Goal: Task Accomplishment & Management: Complete application form

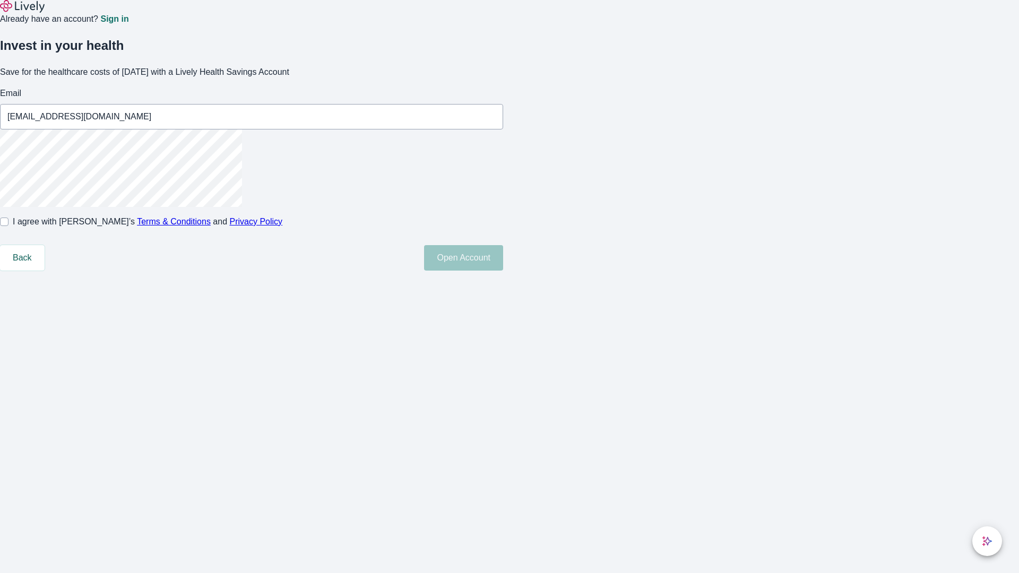
click at [8, 226] on input "I agree with Lively’s Terms & Conditions and Privacy Policy" at bounding box center [4, 222] width 8 height 8
checkbox input "true"
click at [503, 271] on button "Open Account" at bounding box center [463, 257] width 79 height 25
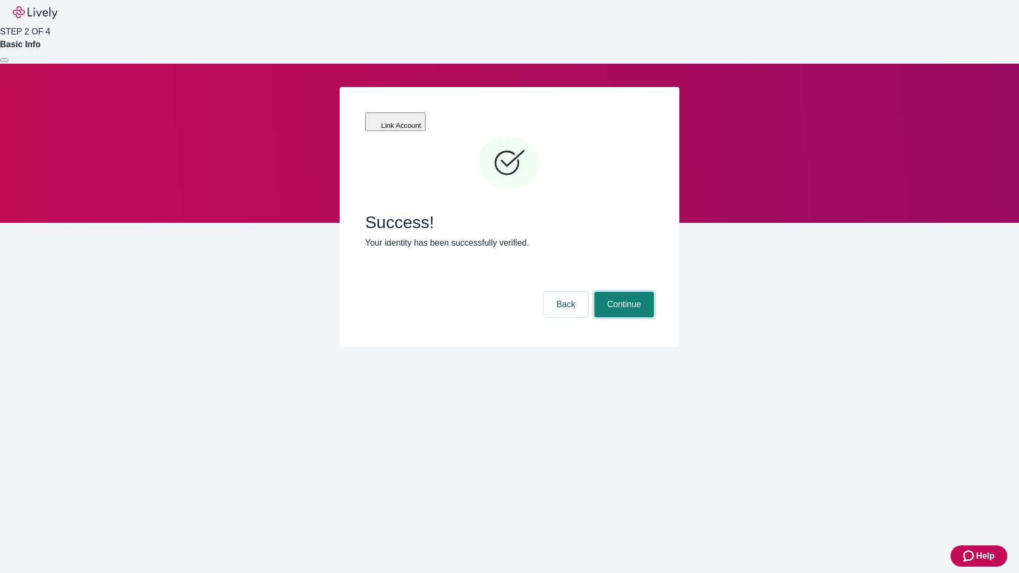
click at [622, 292] on button "Continue" at bounding box center [623, 304] width 59 height 25
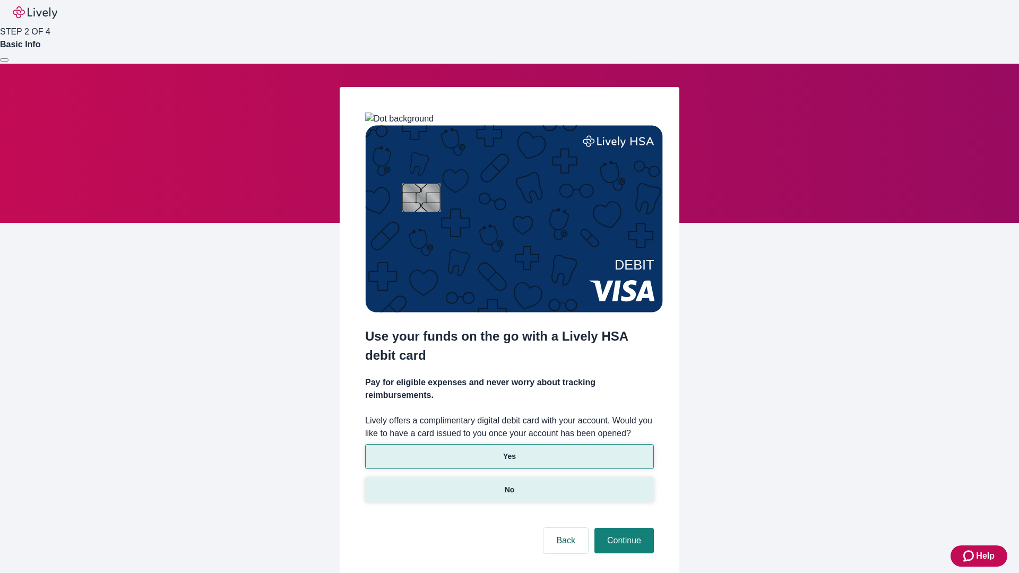
click at [509, 484] on p "No" at bounding box center [510, 489] width 10 height 11
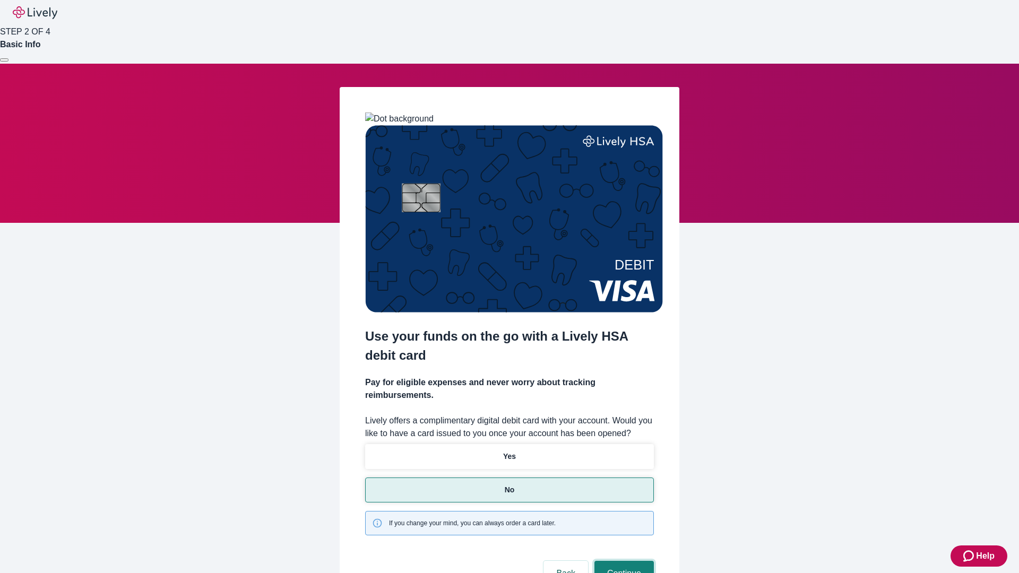
click at [622, 561] on button "Continue" at bounding box center [623, 573] width 59 height 25
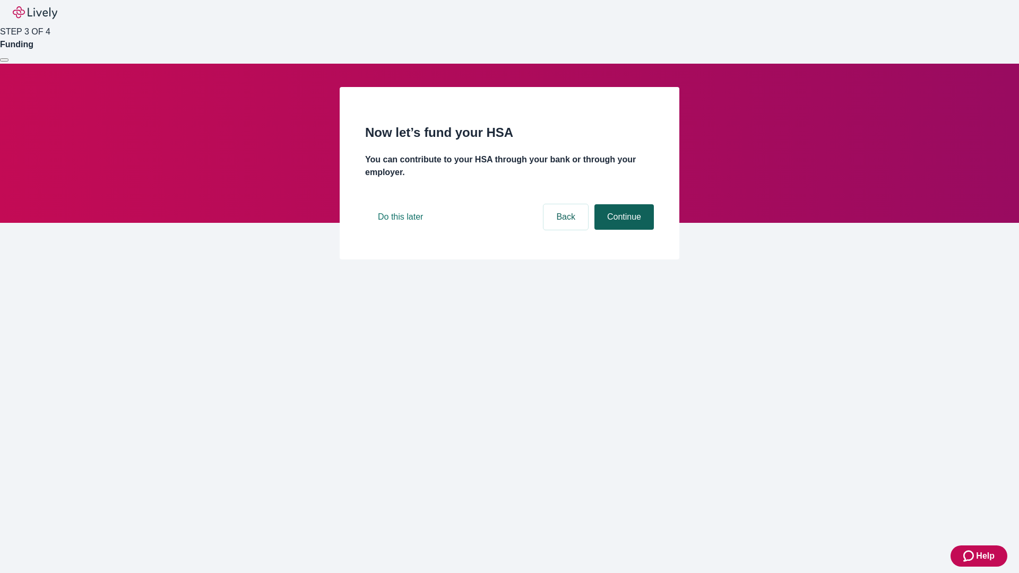
click at [622, 230] on button "Continue" at bounding box center [623, 216] width 59 height 25
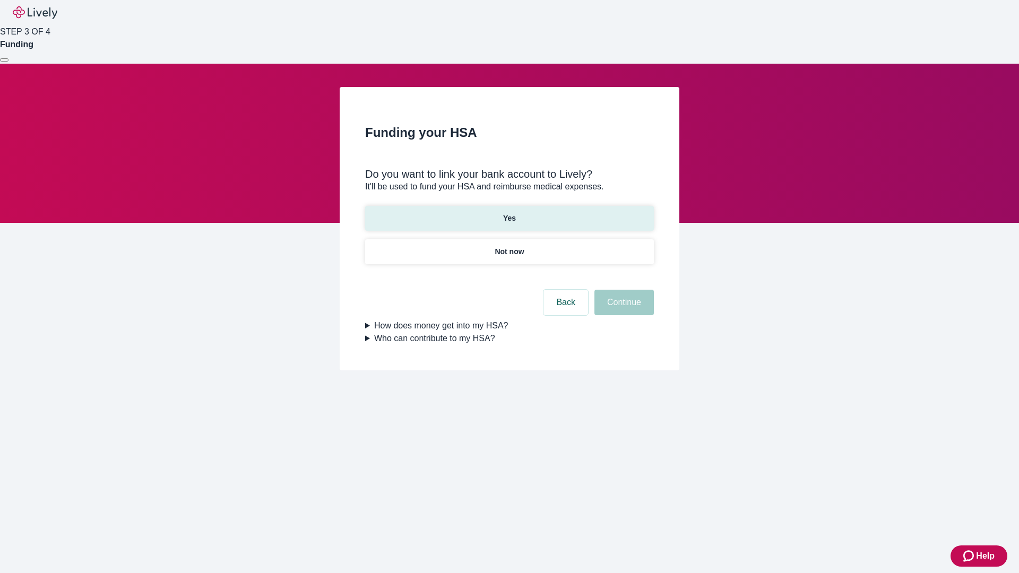
click at [509, 213] on p "Yes" at bounding box center [509, 218] width 13 height 11
click at [622, 290] on button "Continue" at bounding box center [623, 302] width 59 height 25
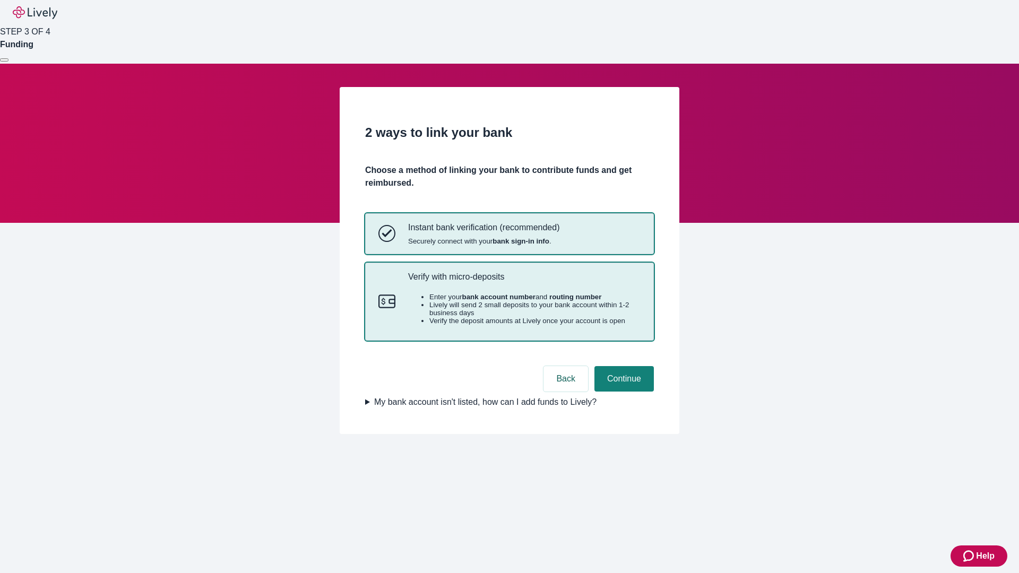
click at [524, 282] on p "Verify with micro-deposits" at bounding box center [524, 277] width 232 height 10
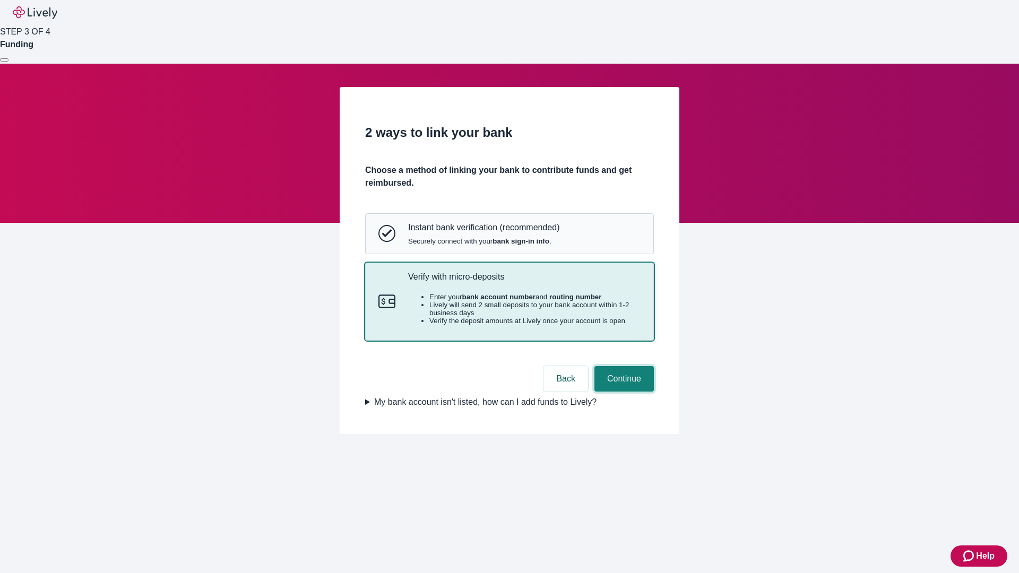
click at [622, 392] on button "Continue" at bounding box center [623, 378] width 59 height 25
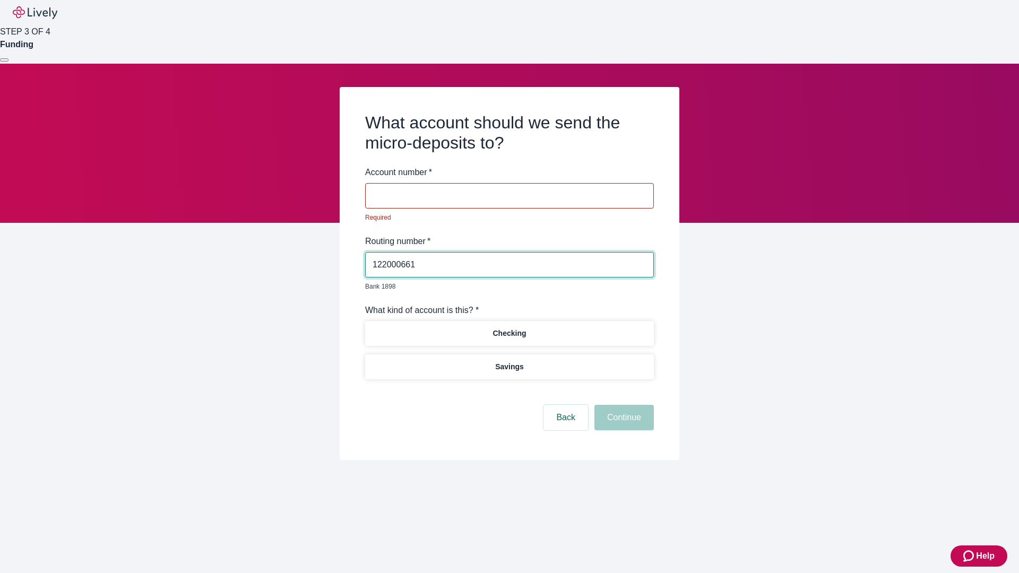
type input "122000661"
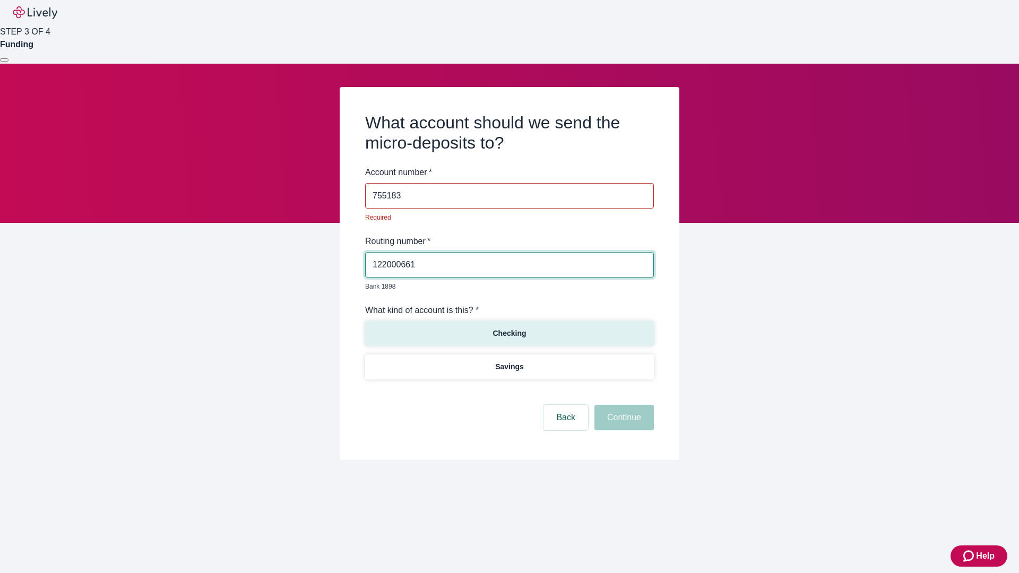
type input "755183"
click at [509, 328] on p "Checking" at bounding box center [508, 333] width 33 height 11
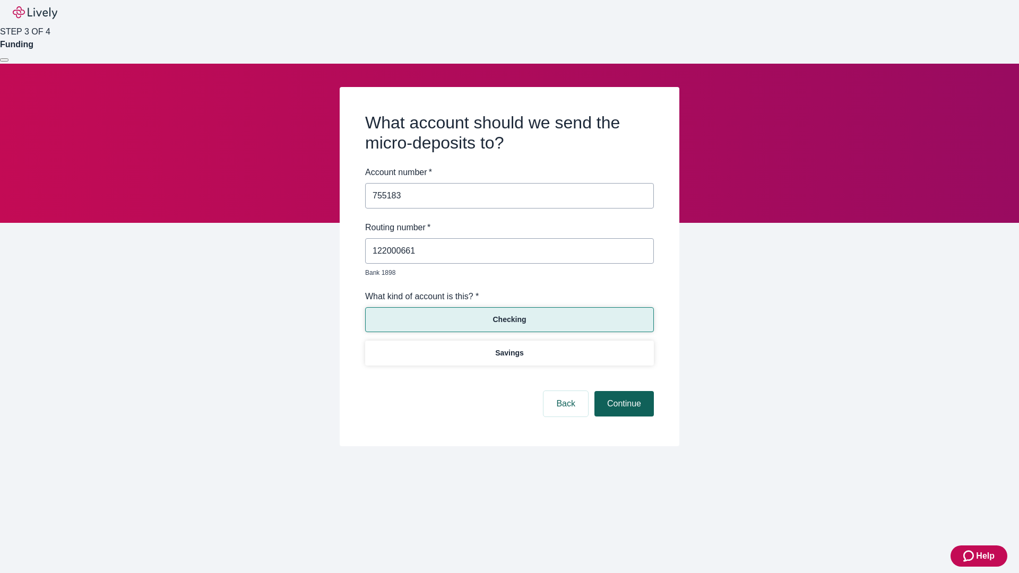
click at [622, 392] on button "Continue" at bounding box center [623, 403] width 59 height 25
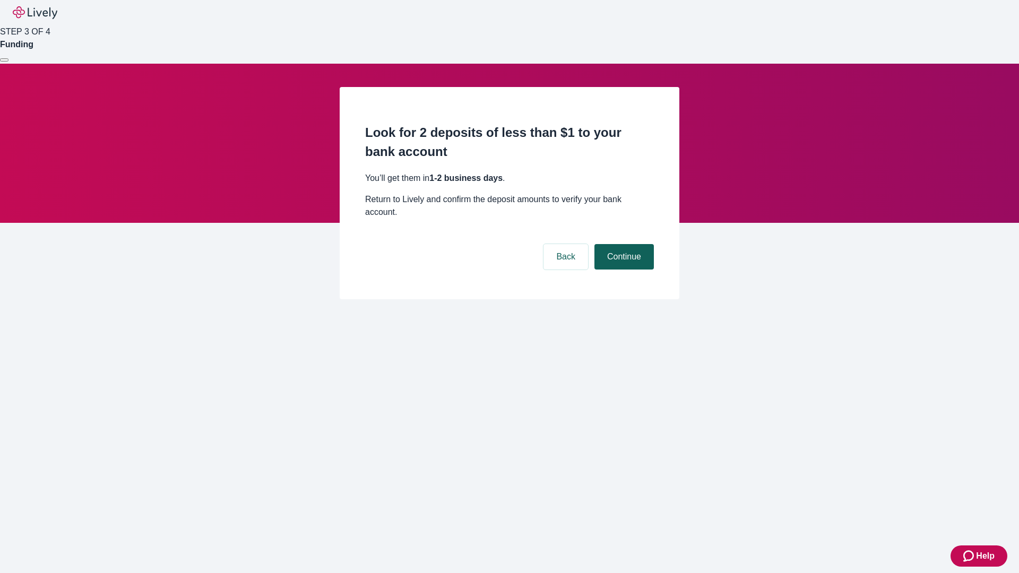
click at [622, 244] on button "Continue" at bounding box center [623, 256] width 59 height 25
